Goal: Information Seeking & Learning: Understand process/instructions

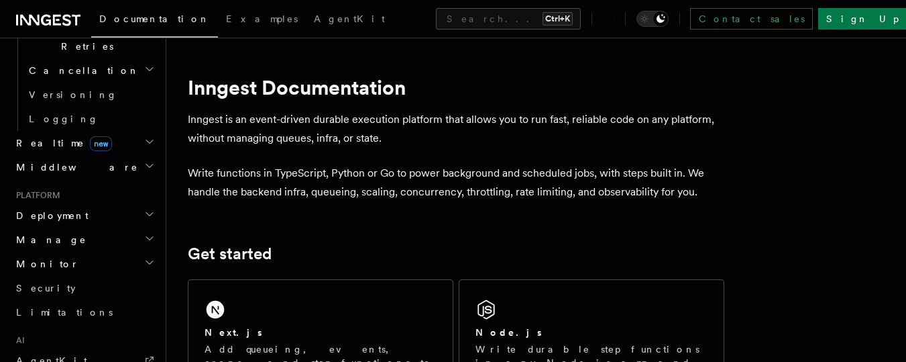
scroll to position [644, 0]
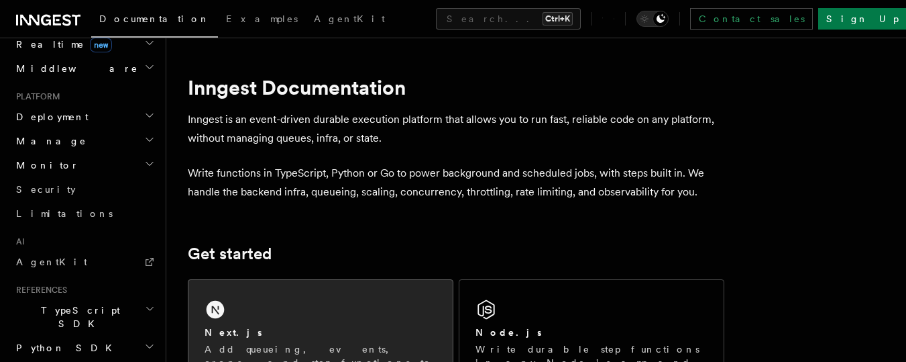
click at [278, 301] on div "Next.js Add queueing, events, crons, and step functions to your Next app on any…" at bounding box center [320, 346] width 264 height 132
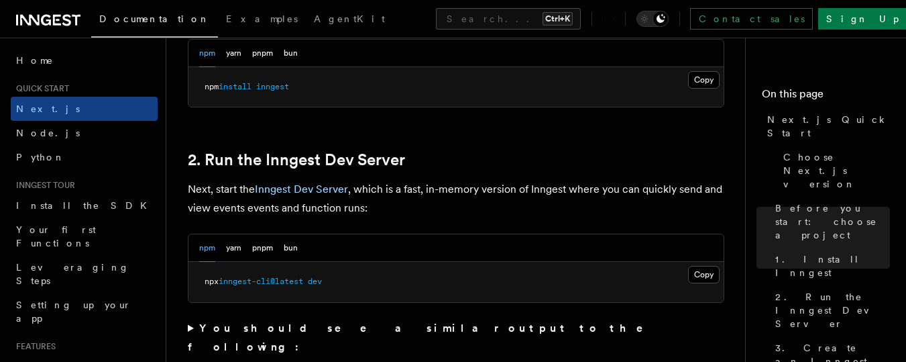
scroll to position [885, 0]
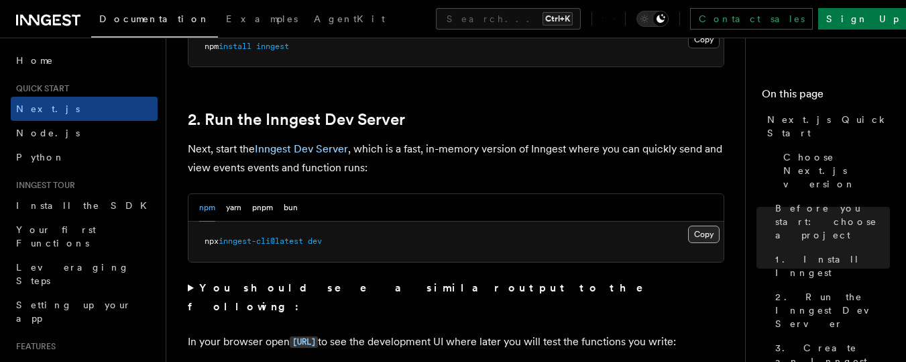
click at [703, 233] on button "Copy Copied" at bounding box center [704, 233] width 32 height 17
